Goal: Find contact information: Find contact information

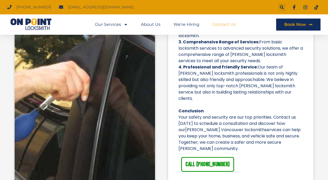
click at [233, 25] on link "Contact Us" at bounding box center [223, 25] width 23 height 12
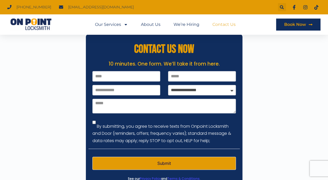
scroll to position [61, 0]
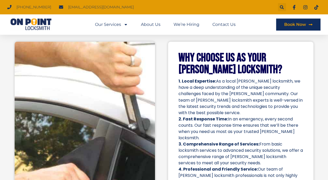
scroll to position [375, 0]
